Goal: Task Accomplishment & Management: Use online tool/utility

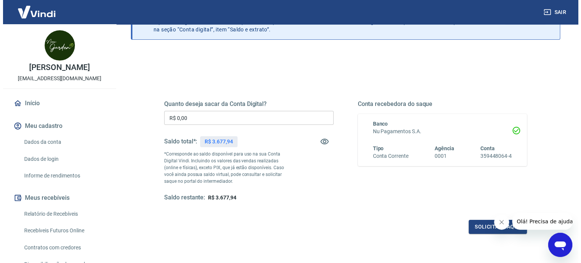
scroll to position [76, 0]
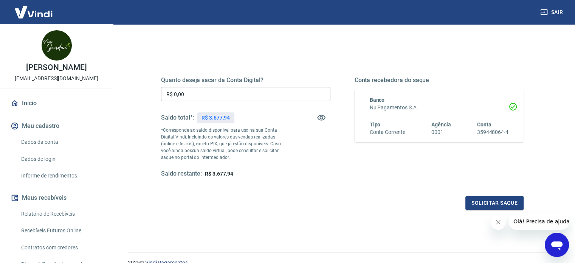
click at [270, 95] on input "R$ 0,00" at bounding box center [245, 94] width 169 height 14
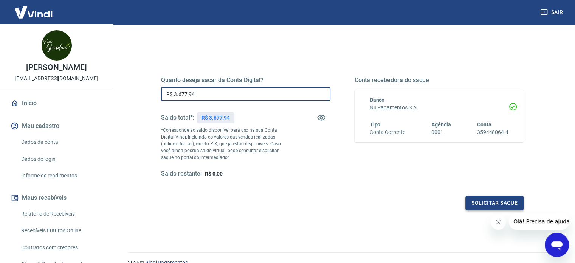
type input "R$ 3.677,94"
click at [470, 202] on button "Solicitar saque" at bounding box center [495, 203] width 58 height 14
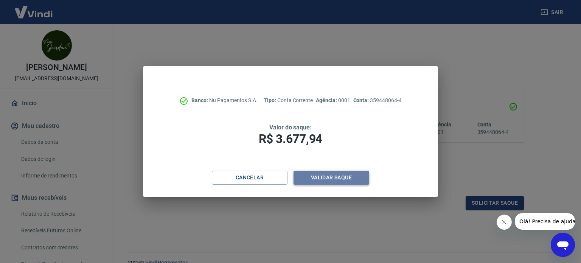
click at [328, 176] on button "Validar saque" at bounding box center [332, 178] width 76 height 14
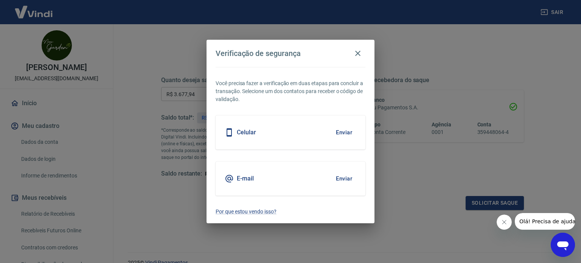
click at [348, 176] on button "Enviar" at bounding box center [344, 179] width 25 height 16
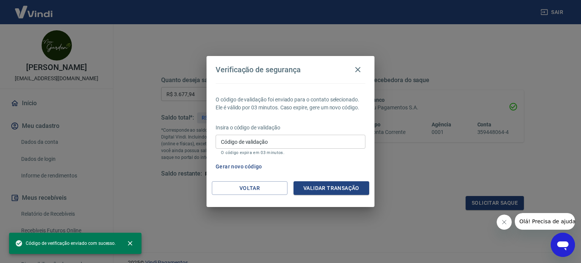
click at [288, 146] on input "Código de validação" at bounding box center [291, 142] width 150 height 14
paste input "926920"
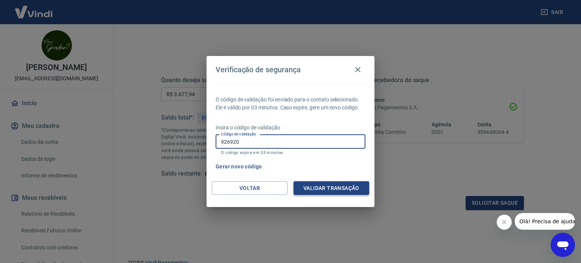
type input "926920"
click at [330, 185] on button "Validar transação" at bounding box center [332, 188] width 76 height 14
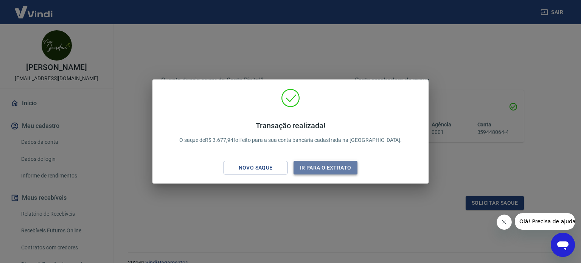
click at [300, 168] on button "Ir para o extrato" at bounding box center [326, 168] width 64 height 14
